Goal: Task Accomplishment & Management: Manage account settings

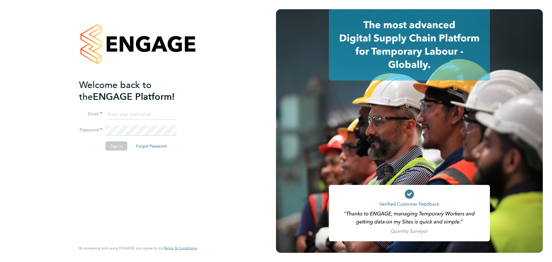
type input "k.smith@bandk.co.uk"
click at [113, 142] on button "Sign In" at bounding box center [117, 145] width 22 height 9
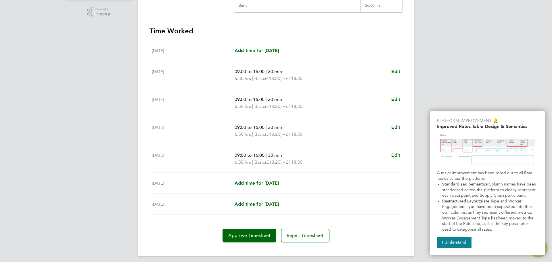
scroll to position [144, 0]
click at [243, 232] on span "Approve Timesheet" at bounding box center [249, 235] width 42 height 6
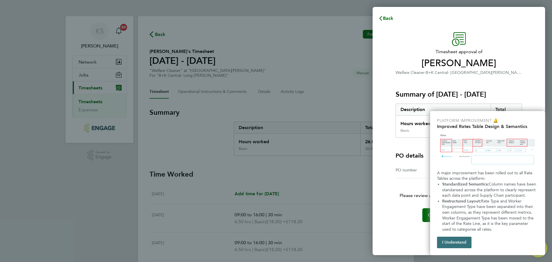
click at [442, 240] on button "I Understand" at bounding box center [454, 243] width 35 height 12
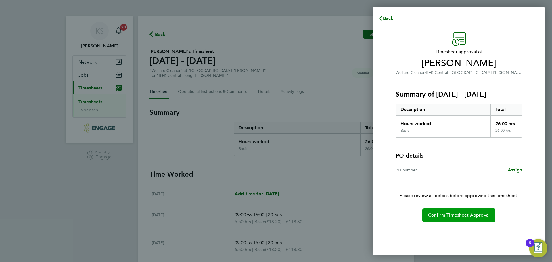
click at [458, 210] on button "Confirm Timesheet Approval" at bounding box center [458, 215] width 73 height 14
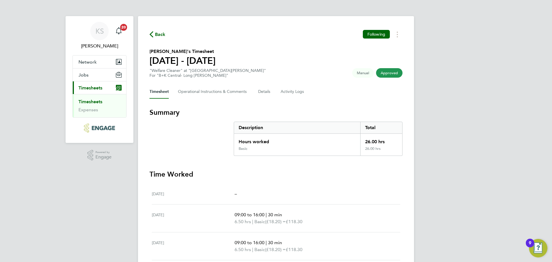
click at [99, 85] on span "Timesheets" at bounding box center [90, 87] width 24 height 5
click at [105, 107] on li "Expenses" at bounding box center [99, 110] width 43 height 6
click at [118, 88] on icon "Main navigation" at bounding box center [117, 88] width 3 height 3
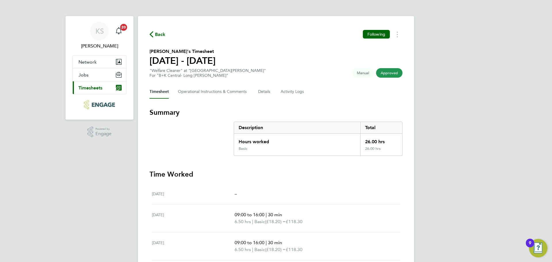
click at [118, 88] on icon "Main navigation" at bounding box center [117, 88] width 3 height 3
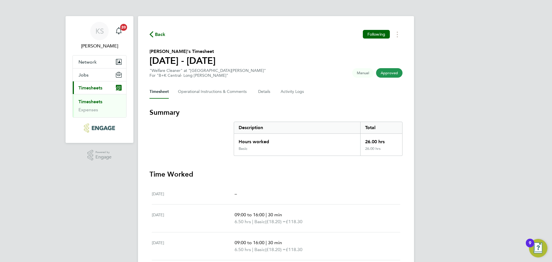
click at [96, 102] on link "Timesheets" at bounding box center [90, 101] width 24 height 5
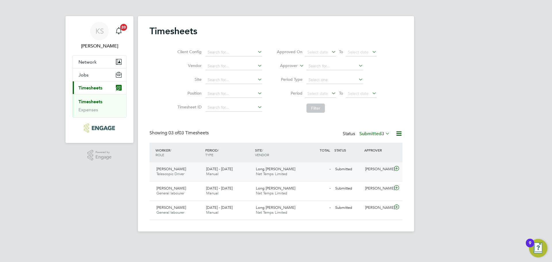
click at [210, 169] on span "[DATE] - [DATE]" at bounding box center [219, 168] width 26 height 5
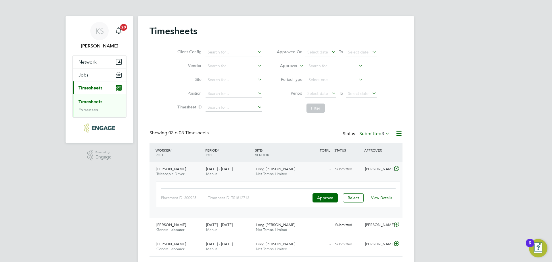
click at [385, 196] on link "View Details" at bounding box center [381, 197] width 21 height 5
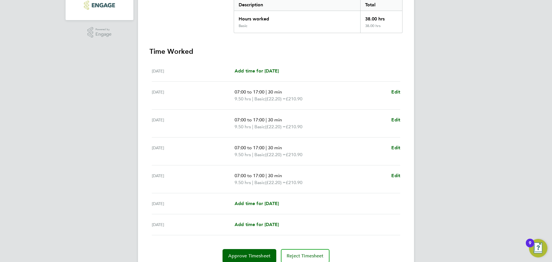
scroll to position [144, 0]
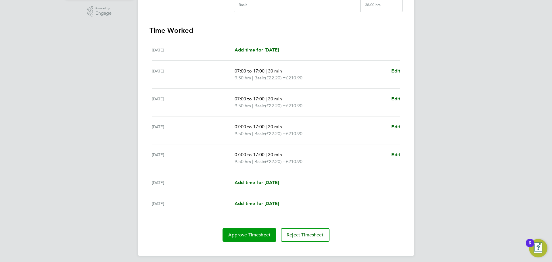
click at [258, 240] on button "Approve Timesheet" at bounding box center [250, 235] width 54 height 14
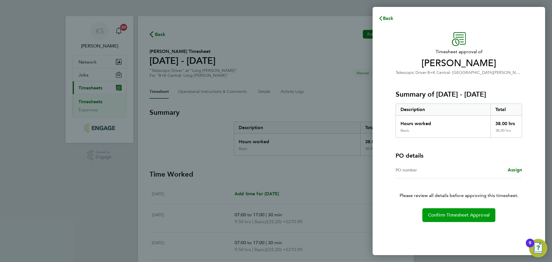
click at [461, 214] on span "Confirm Timesheet Approval" at bounding box center [459, 215] width 62 height 6
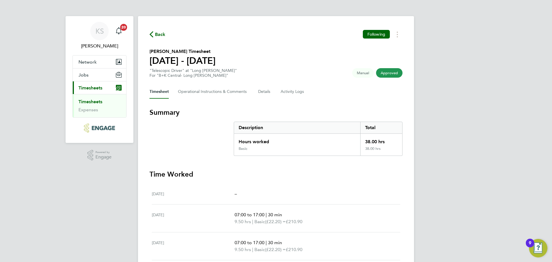
click at [92, 101] on link "Timesheets" at bounding box center [90, 101] width 24 height 5
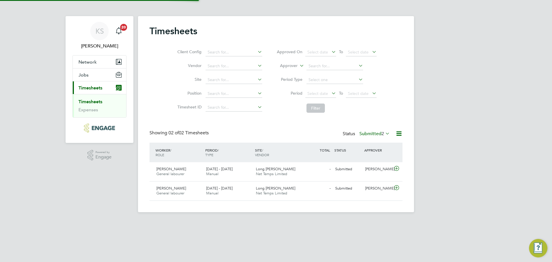
scroll to position [15, 50]
click at [175, 171] on span "Mark Farmer" at bounding box center [171, 168] width 30 height 5
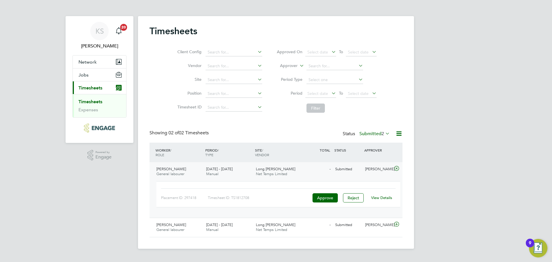
click at [384, 197] on link "View Details" at bounding box center [381, 197] width 21 height 5
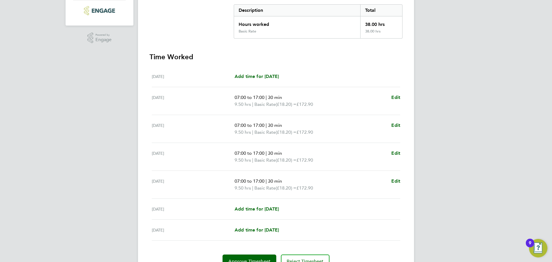
scroll to position [118, 0]
click at [251, 258] on span "Approve Timesheet" at bounding box center [249, 261] width 42 height 6
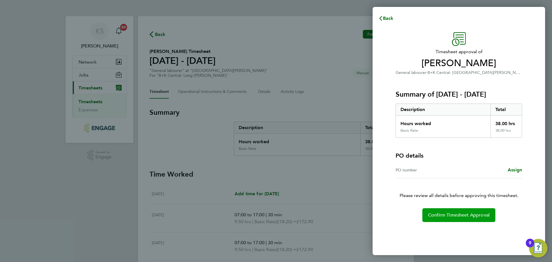
click at [462, 212] on button "Confirm Timesheet Approval" at bounding box center [458, 215] width 73 height 14
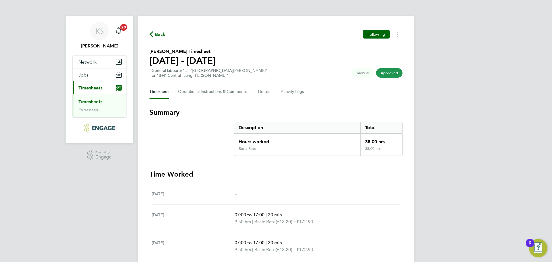
click at [94, 101] on link "Timesheets" at bounding box center [90, 101] width 24 height 5
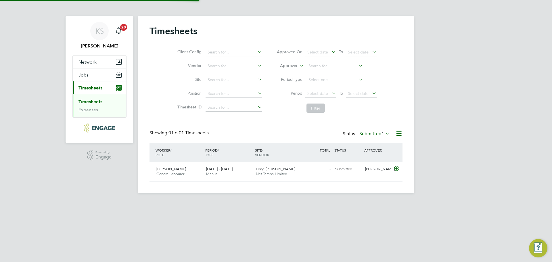
scroll to position [15, 50]
click at [190, 173] on div "Muyideen Olaitan General labourer 25 - 31 Aug 2025" at bounding box center [179, 171] width 50 height 14
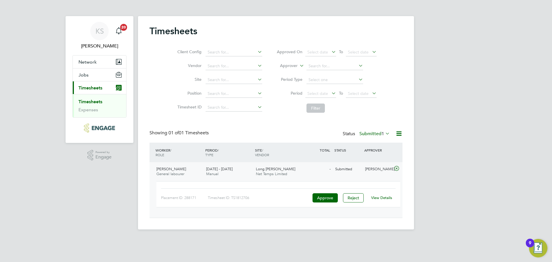
click at [381, 198] on link "View Details" at bounding box center [381, 197] width 21 height 5
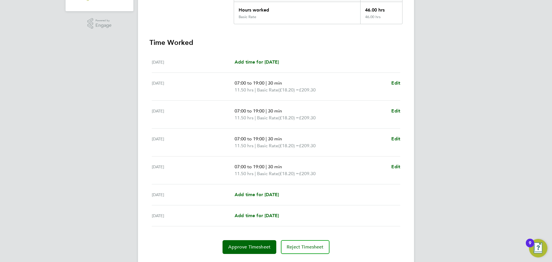
scroll to position [144, 0]
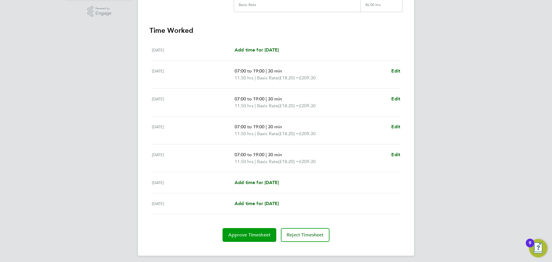
click at [245, 233] on span "Approve Timesheet" at bounding box center [249, 235] width 42 height 6
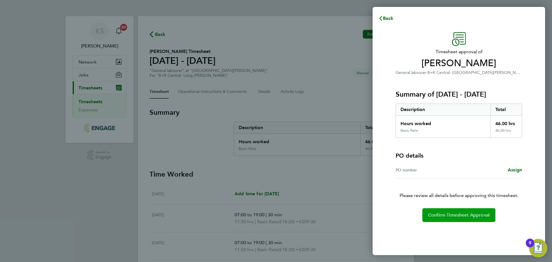
click at [444, 210] on button "Confirm Timesheet Approval" at bounding box center [458, 215] width 73 height 14
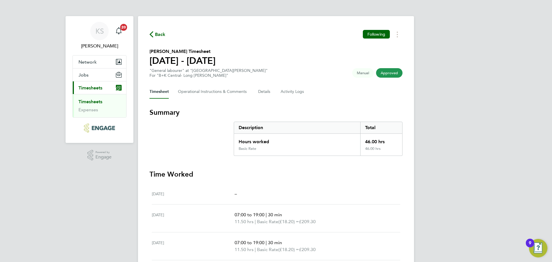
click at [39, 69] on div "KS [PERSON_NAME] Notifications 20 Applications: Network Sites Jobs Placements C…" at bounding box center [276, 190] width 552 height 381
